Goal: Transaction & Acquisition: Subscribe to service/newsletter

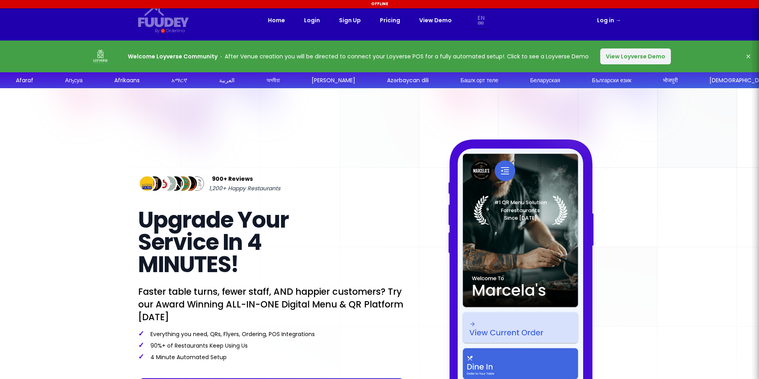
select select "en"
click at [391, 21] on link "Pricing" at bounding box center [390, 20] width 20 height 10
select select "en"
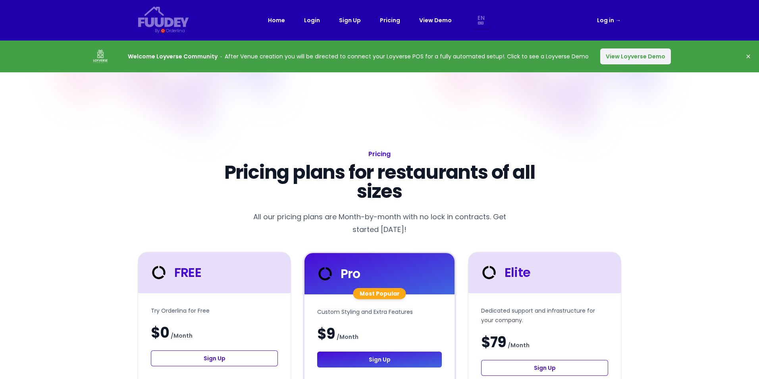
select select "en"
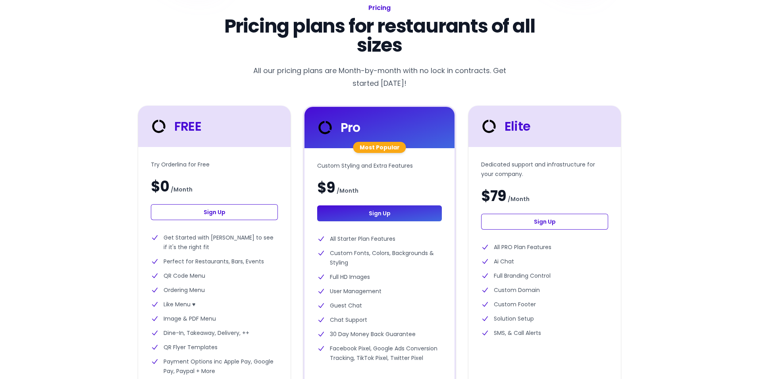
scroll to position [179, 0]
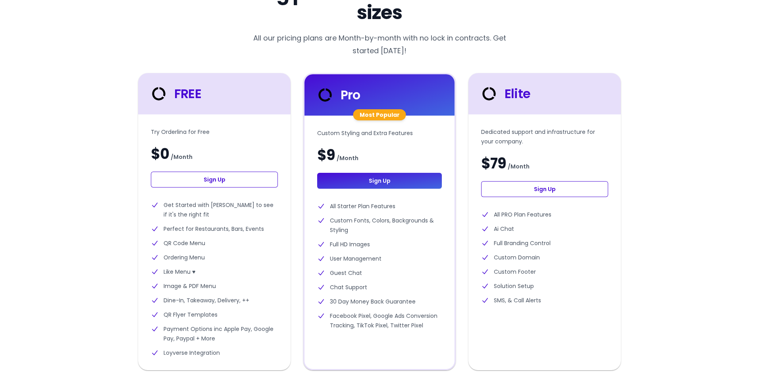
select select "en"
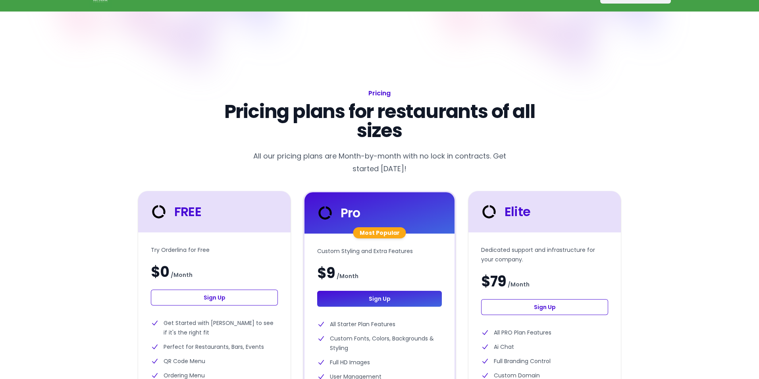
scroll to position [60, 0]
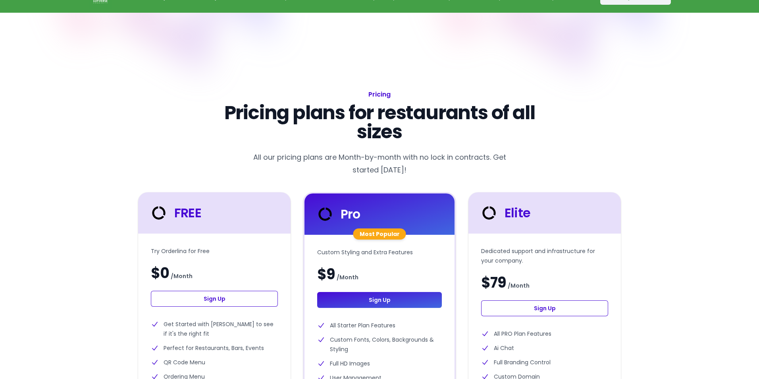
click at [247, 204] on div "FREE" at bounding box center [214, 212] width 130 height 19
click at [227, 295] on link "Sign Up" at bounding box center [214, 299] width 127 height 16
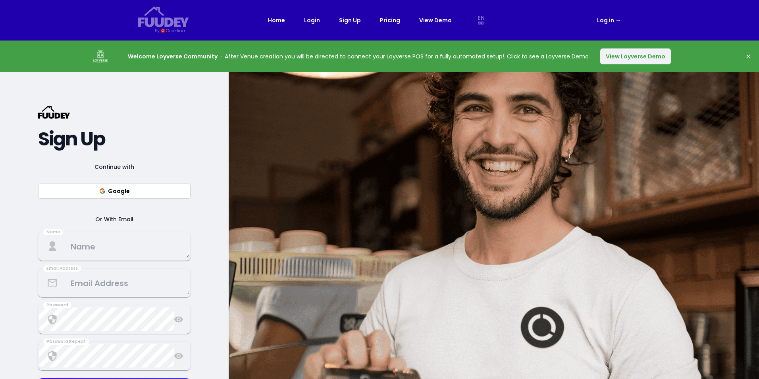
select select "en"
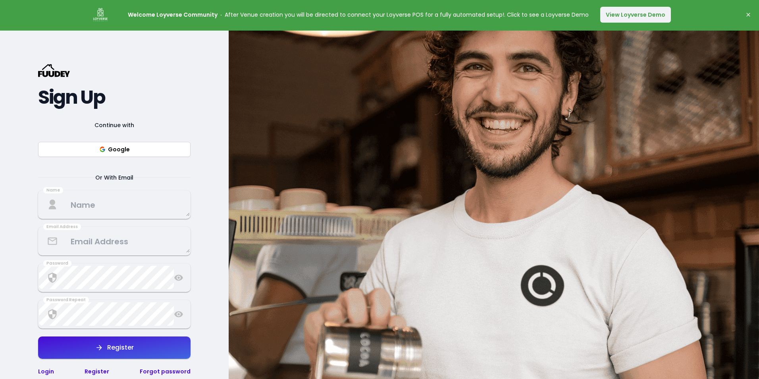
scroll to position [79, 0]
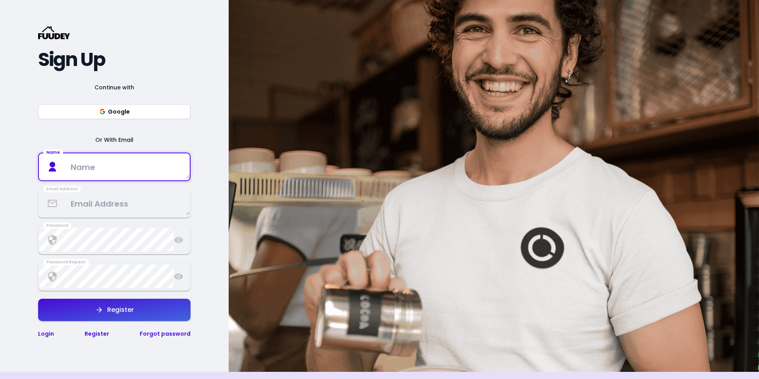
click at [154, 173] on textarea at bounding box center [114, 166] width 151 height 23
click at [115, 170] on textarea at bounding box center [114, 166] width 151 height 23
type textarea "Amr"
click at [189, 129] on div "Continue with Google Or With Email" at bounding box center [114, 114] width 153 height 62
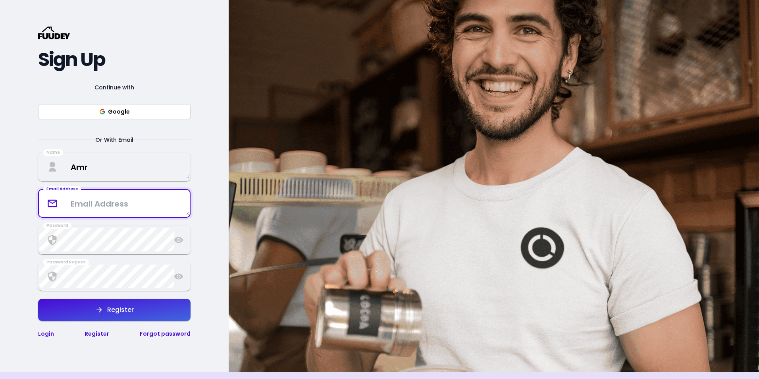
click at [129, 206] on textarea at bounding box center [114, 202] width 151 height 23
type textarea "info@v60mart.com"
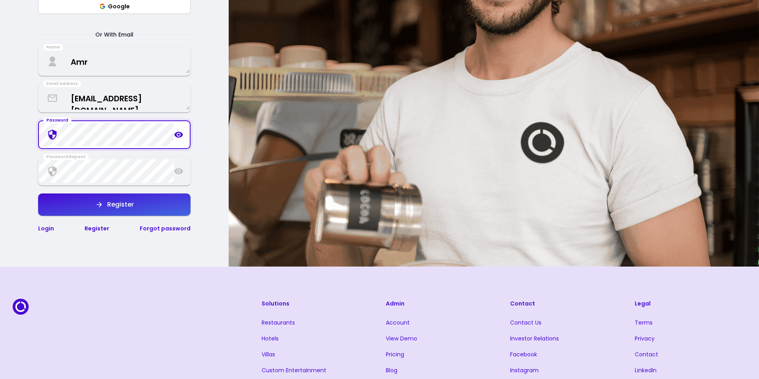
scroll to position [199, 0]
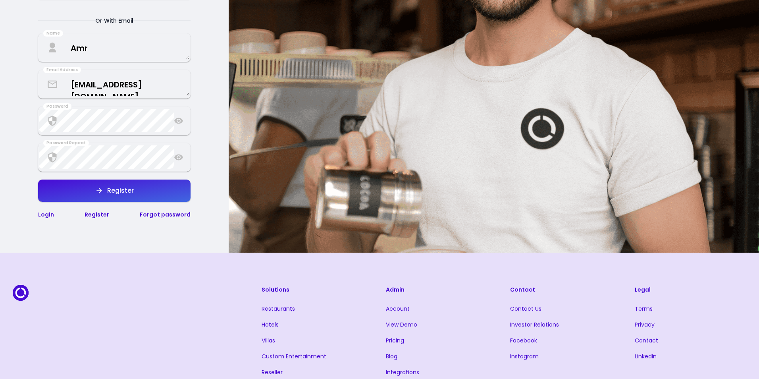
click at [49, 214] on link "Login" at bounding box center [46, 214] width 16 height 8
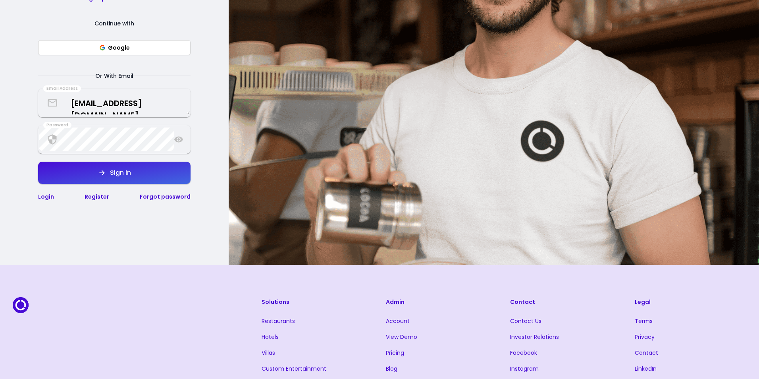
scroll to position [182, 0]
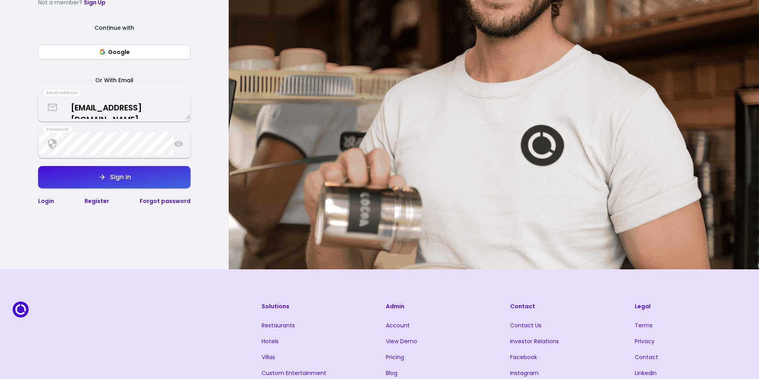
click at [121, 179] on div "Sign in" at bounding box center [118, 177] width 25 height 6
select select "en"
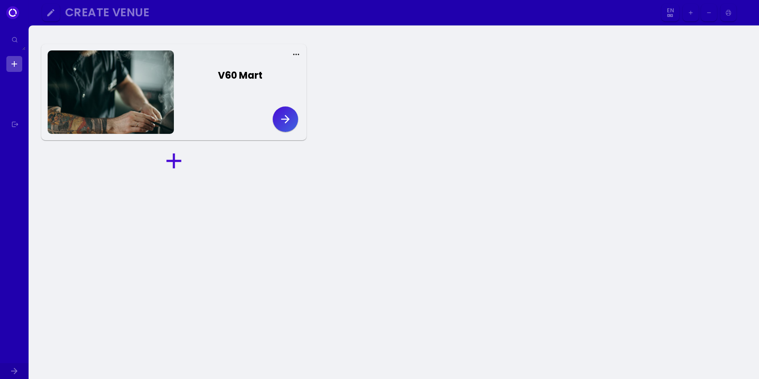
click at [279, 113] on button "button" at bounding box center [285, 118] width 25 height 25
select select "en"
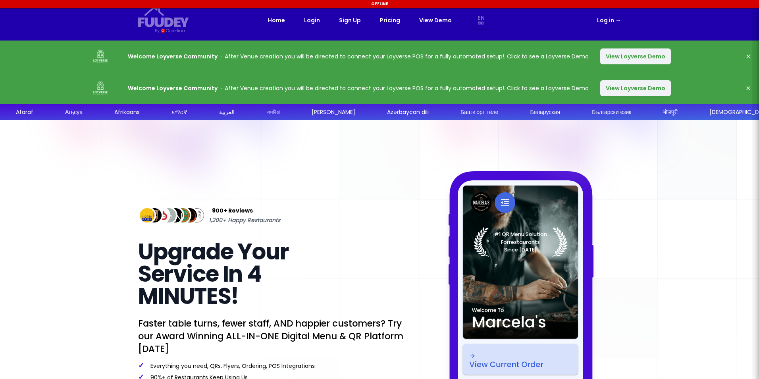
select select "en"
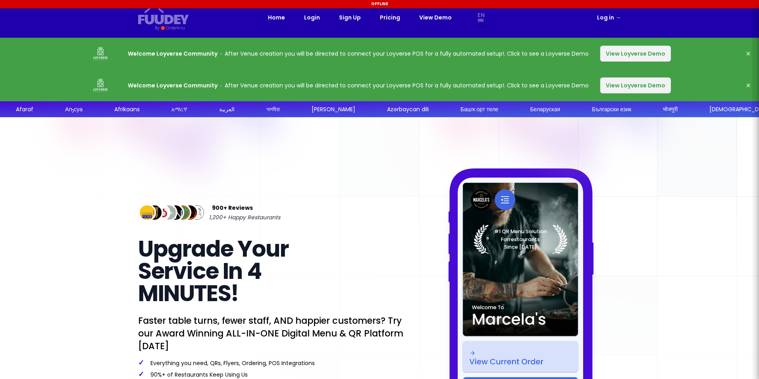
select select "en"
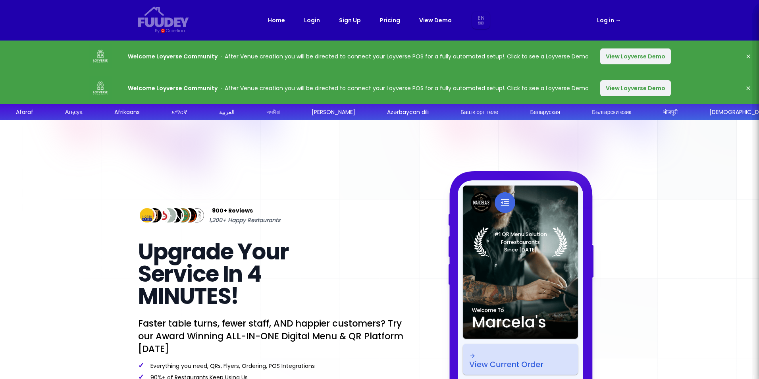
select select "en"
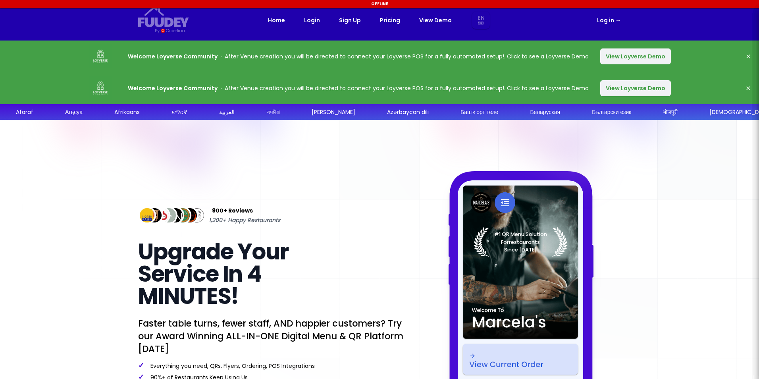
select select "en"
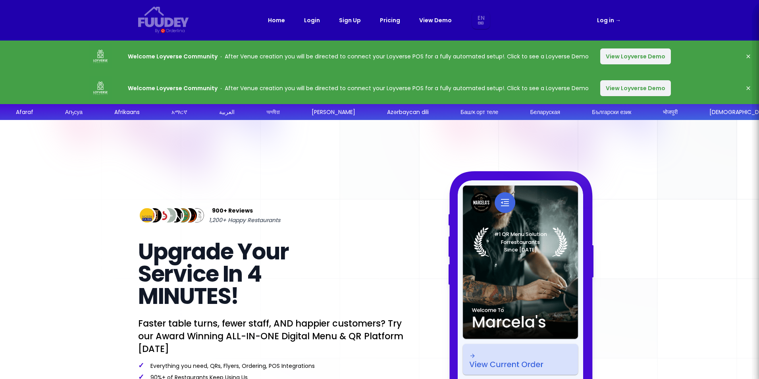
select select "en"
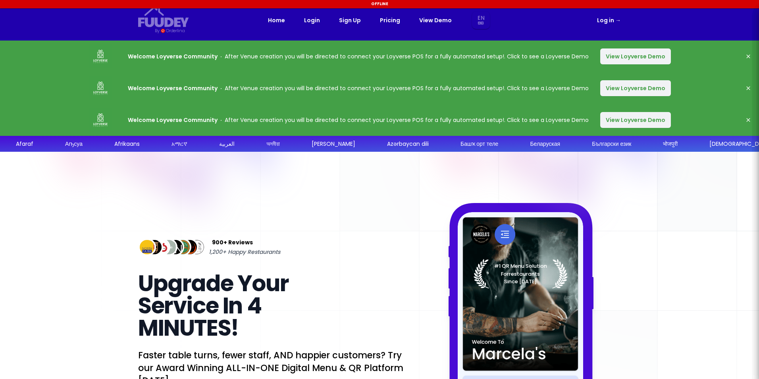
select select "en"
click at [616, 117] on button "View Loyverse Demo" at bounding box center [635, 120] width 71 height 16
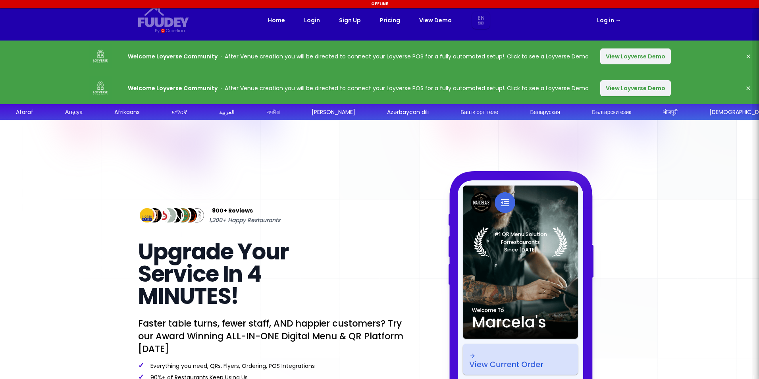
select select "en"
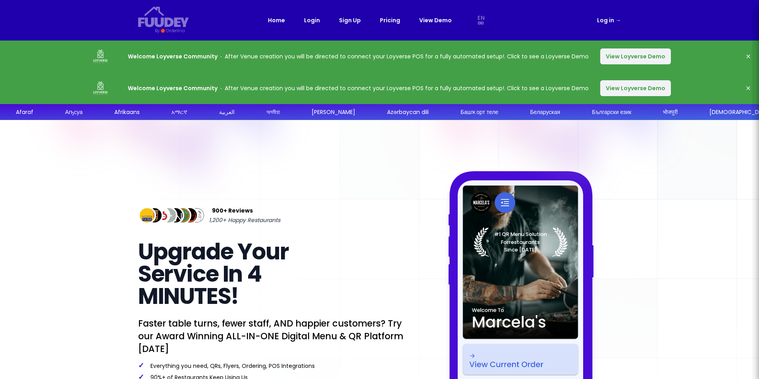
select select "en"
